Goal: Information Seeking & Learning: Learn about a topic

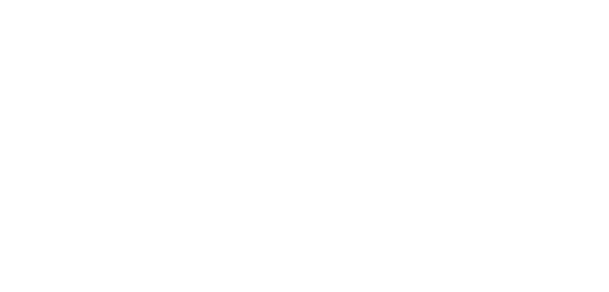
select select
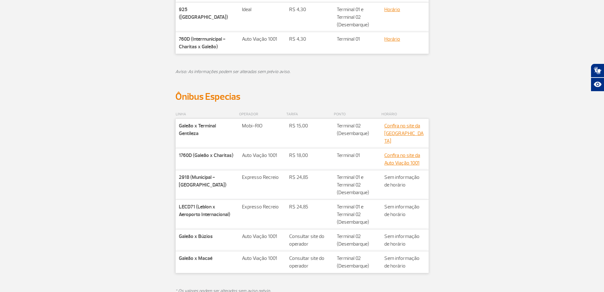
scroll to position [272, 0]
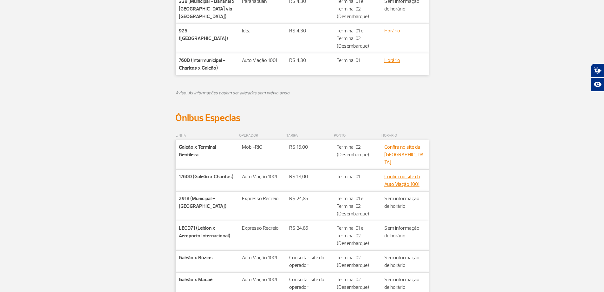
click at [400, 146] on link "Confira no site da [GEOGRAPHIC_DATA]" at bounding box center [404, 155] width 39 height 22
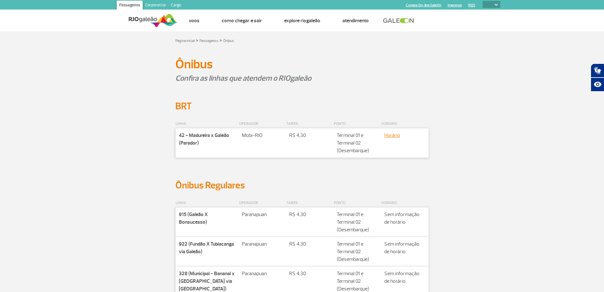
select select
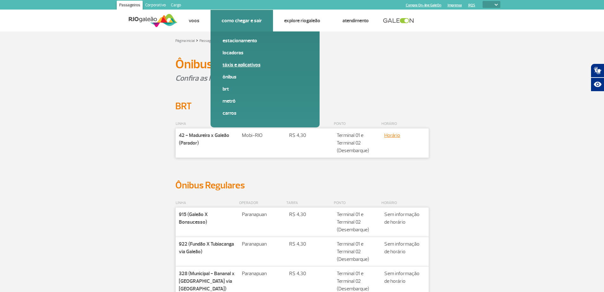
click at [236, 63] on link "Táxis e aplicativos" at bounding box center [265, 64] width 85 height 7
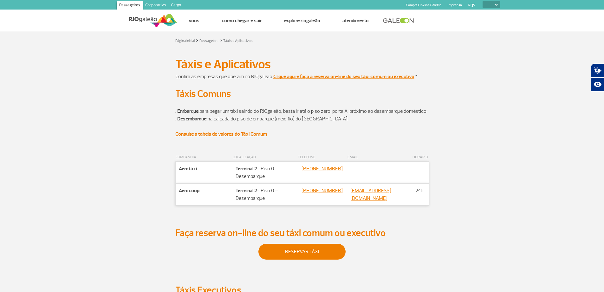
click at [294, 73] on p "Confira as empresas que operam no RIOgaleão. Clique aqui e faça a reserva on-li…" at bounding box center [302, 77] width 254 height 8
click at [296, 76] on strong "Clique aqui e faça a reserva on-line do seu táxi comum ou executivo" at bounding box center [344, 76] width 141 height 6
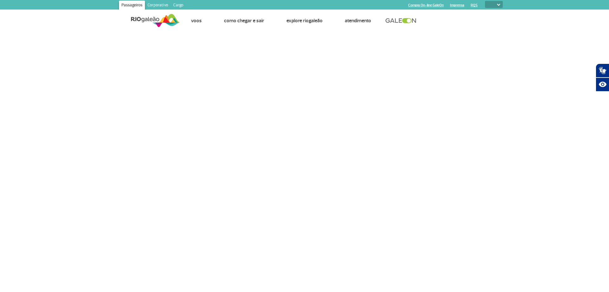
select select
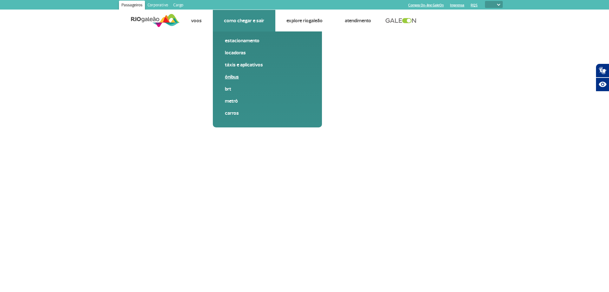
click at [235, 76] on link "Ônibus" at bounding box center [267, 76] width 85 height 7
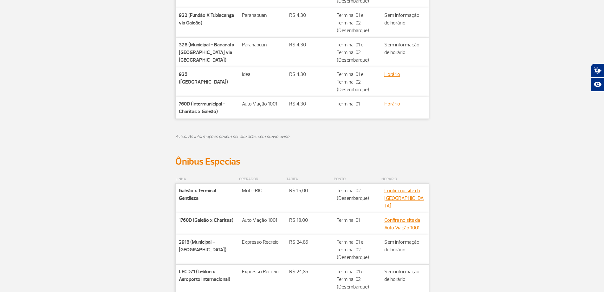
scroll to position [241, 0]
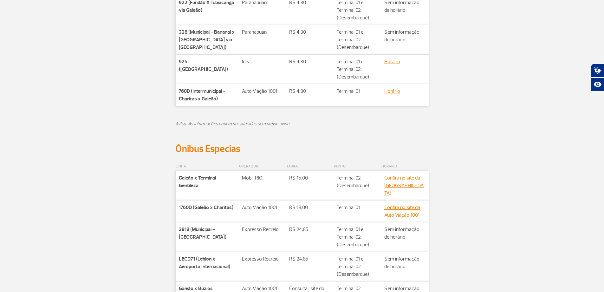
click at [394, 181] on p "Confira no site da [GEOGRAPHIC_DATA]" at bounding box center [405, 185] width 41 height 23
click at [393, 178] on link "Confira no site da [GEOGRAPHIC_DATA]" at bounding box center [404, 186] width 39 height 22
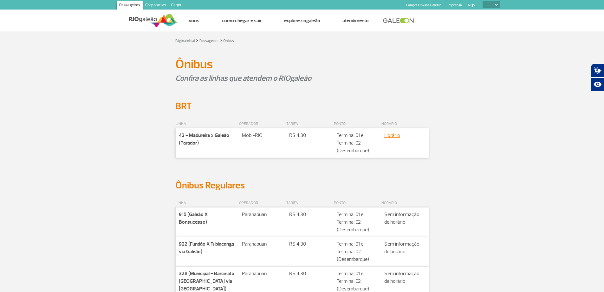
select select
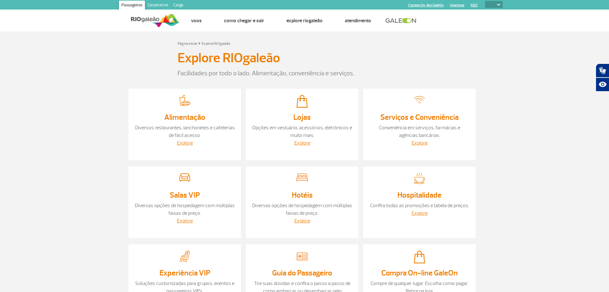
select select
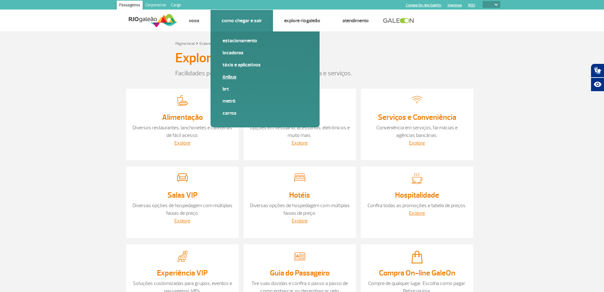
click at [228, 76] on link "Ônibus" at bounding box center [265, 76] width 85 height 7
